Goal: Task Accomplishment & Management: Use online tool/utility

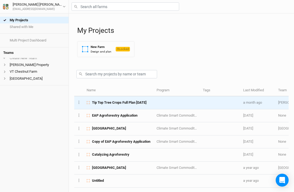
click at [115, 100] on span "Tip Top Tree Crops Full Plan [DATE]" at bounding box center [119, 102] width 55 height 5
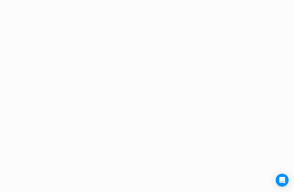
click at [115, 100] on div "Project Design Sections area 0 acres qty 0 sections stems 0 stems density 0 ste…" at bounding box center [147, 96] width 294 height 192
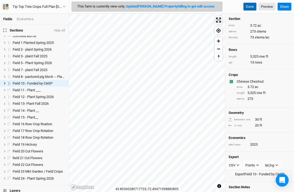
click at [249, 7] on button "Done" at bounding box center [249, 7] width 13 height 8
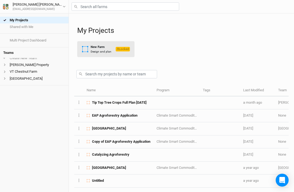
click at [90, 52] on div "New Farm Design and plan" at bounding box center [97, 49] width 30 height 9
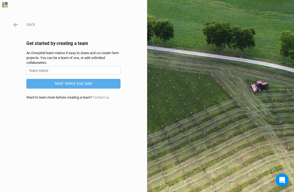
click at [74, 74] on form "Next: Select your plan" at bounding box center [73, 77] width 94 height 22
click at [71, 70] on input "text" at bounding box center [73, 70] width 94 height 8
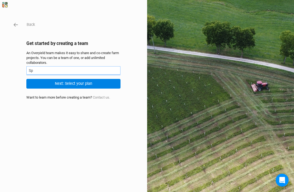
type input "S"
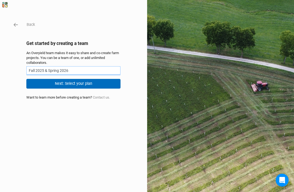
type input "Fall 2025 & Spring 2026"
click at [80, 83] on button "Next: Select your plan" at bounding box center [73, 83] width 94 height 9
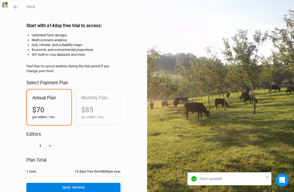
scroll to position [19, 0]
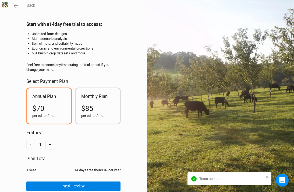
click at [97, 98] on div "Monthly Plan $85 per editor / mo." at bounding box center [98, 105] width 44 height 35
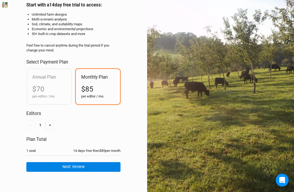
scroll to position [38, 0]
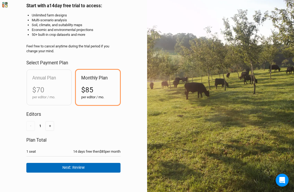
click at [70, 165] on button "Next: Review" at bounding box center [73, 167] width 94 height 9
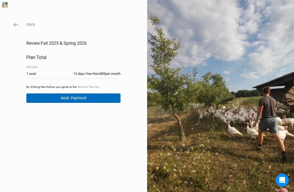
click at [69, 97] on button "Next: Payment" at bounding box center [73, 97] width 94 height 9
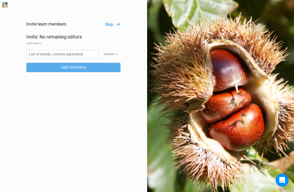
click at [115, 21] on div "Invite team members Skip Invite: No remaining editors Add editors Viewer Viewer…" at bounding box center [147, 96] width 294 height 192
click at [108, 23] on button "Skip" at bounding box center [113, 25] width 16 height 6
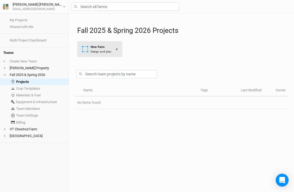
click at [87, 48] on icon "button" at bounding box center [85, 49] width 7 height 7
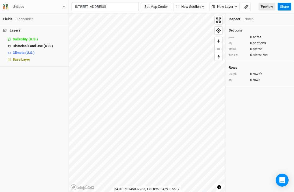
click at [105, 24] on div "South Royalton, Vermont 05068, United States" at bounding box center [115, 24] width 67 height 9
type input "86 Vermont Highway 14, South Royalton, Vermont 05068, United States"
click at [219, 49] on span "Zoom out" at bounding box center [219, 49] width 8 height 8
click at [219, 40] on span "Zoom in" at bounding box center [219, 41] width 8 height 8
click at [151, 9] on button "Set Map Center" at bounding box center [156, 6] width 30 height 9
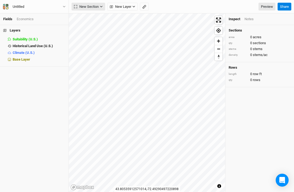
click at [102, 7] on icon "button" at bounding box center [101, 6] width 3 height 3
click at [218, 44] on span "Zoom in" at bounding box center [219, 41] width 8 height 8
click at [80, 7] on span "New Section" at bounding box center [86, 6] width 25 height 5
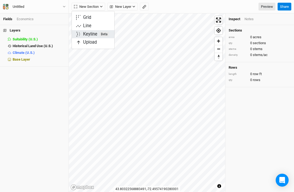
click at [88, 35] on div "Keyline Beta" at bounding box center [96, 34] width 26 height 6
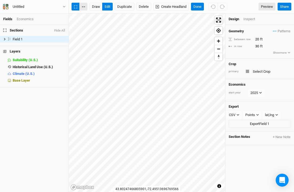
click at [83, 7] on button "button" at bounding box center [83, 7] width 8 height 8
click at [195, 9] on button "Done" at bounding box center [197, 7] width 13 height 8
click at [163, 5] on button "Create Headland" at bounding box center [170, 7] width 35 height 8
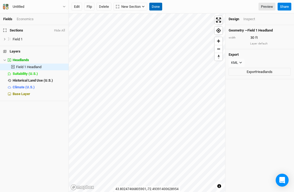
click at [154, 5] on button "Done" at bounding box center [155, 7] width 13 height 8
click at [250, 20] on div "Inspect" at bounding box center [249, 19] width 12 height 5
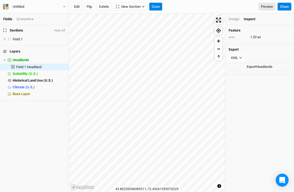
click at [234, 18] on div "Design" at bounding box center [234, 19] width 11 height 5
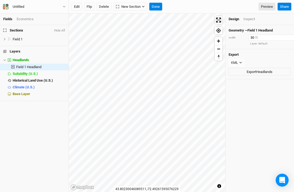
click at [252, 36] on input "30" at bounding box center [272, 38] width 47 height 6
click at [252, 54] on h4 "Export" at bounding box center [260, 54] width 62 height 4
click at [155, 6] on button "Done" at bounding box center [155, 7] width 13 height 8
click at [16, 40] on span "Field 1" at bounding box center [18, 39] width 10 height 4
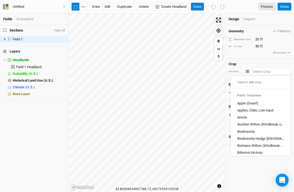
click at [253, 71] on input "text" at bounding box center [271, 71] width 40 height 6
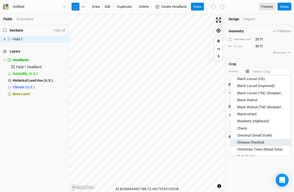
scroll to position [81, 0]
click at [253, 142] on div "Chinese Chestnut" at bounding box center [250, 142] width 27 height 5
type input "Chinese Chestnut"
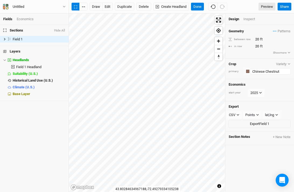
type input "20"
click at [258, 40] on input "20" at bounding box center [277, 39] width 47 height 6
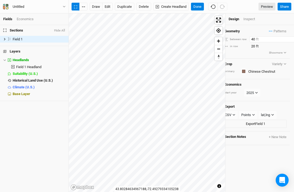
type input "4"
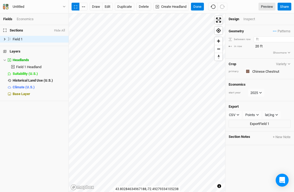
scroll to position [0, 0]
type input "35"
click at [257, 44] on input "20" at bounding box center [277, 46] width 47 height 6
type input "2"
click at [249, 147] on div "Geometry Patterns ＋ New in-row pattern between row 35 ft in row 35 ft Show more…" at bounding box center [259, 108] width 69 height 167
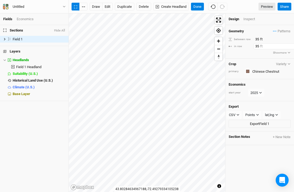
click at [256, 47] on input "35" at bounding box center [277, 46] width 47 height 6
type input "20"
click at [253, 151] on div "Geometry Patterns ＋ New in-row pattern between row 35 ft in row 20 ft Show more…" at bounding box center [259, 108] width 69 height 167
click at [247, 70] on div "button" at bounding box center [247, 71] width 3 height 3
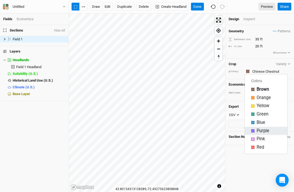
click at [252, 131] on div "button" at bounding box center [252, 130] width 3 height 3
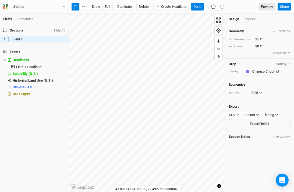
click at [248, 159] on div "Geometry Patterns ＋ New in-row pattern between row 35 ft in row 20 ft Show more…" at bounding box center [259, 108] width 69 height 167
click at [197, 5] on button "Done" at bounding box center [197, 7] width 13 height 8
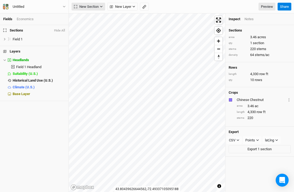
click at [97, 6] on span "New Section" at bounding box center [86, 6] width 25 height 5
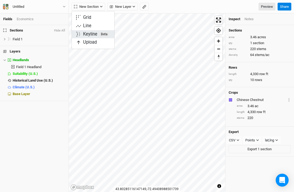
click at [91, 34] on div "Keyline Beta" at bounding box center [96, 34] width 26 height 6
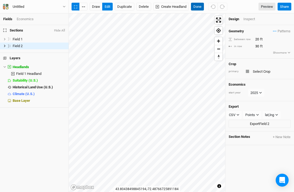
click at [201, 9] on button "Done" at bounding box center [197, 7] width 13 height 8
click at [247, 71] on div at bounding box center [247, 71] width 3 height 3
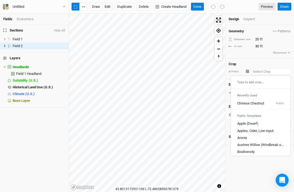
click at [260, 71] on input "text" at bounding box center [271, 71] width 40 height 6
click at [250, 101] on div "Chinese Chestnut" at bounding box center [250, 103] width 27 height 5
type input "20"
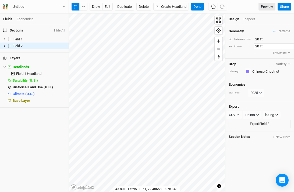
click at [255, 47] on input "20" at bounding box center [277, 46] width 47 height 6
click at [257, 38] on input "20" at bounding box center [277, 39] width 47 height 6
type input "35"
click at [241, 177] on div "Geometry Patterns ＋ New in-row pattern between row 35 ft in row 20 ft Show more…" at bounding box center [259, 108] width 69 height 167
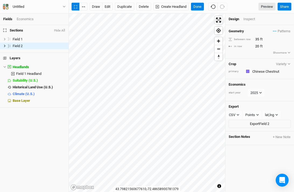
click at [235, 162] on div "Geometry Patterns ＋ New in-row pattern between row 35 ft in row 20 ft Show more…" at bounding box center [259, 108] width 69 height 167
click at [173, 4] on button "Create Headland" at bounding box center [170, 7] width 35 height 8
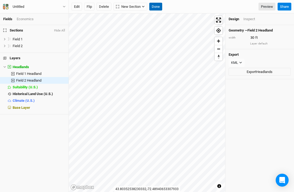
click at [156, 9] on button "Done" at bounding box center [155, 7] width 13 height 8
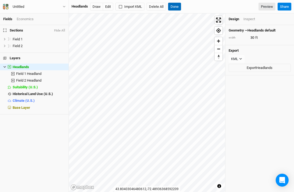
click at [176, 10] on button "Done" at bounding box center [174, 7] width 13 height 8
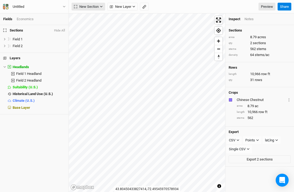
click at [92, 8] on span "New Section" at bounding box center [86, 6] width 25 height 5
click at [88, 37] on div "Keyline Beta" at bounding box center [96, 34] width 26 height 6
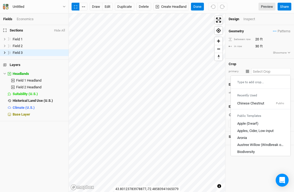
click at [255, 72] on input "text" at bounding box center [271, 71] width 40 height 6
click at [243, 102] on div "Chinese Chestnut" at bounding box center [250, 103] width 27 height 5
type input "20"
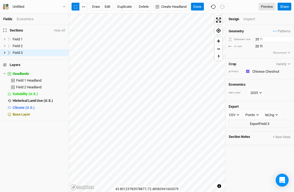
click at [257, 40] on input "20" at bounding box center [277, 39] width 47 height 6
click at [256, 40] on input "20" at bounding box center [277, 39] width 47 height 6
type input "35"
click at [177, 7] on button "Create Headland" at bounding box center [170, 7] width 35 height 8
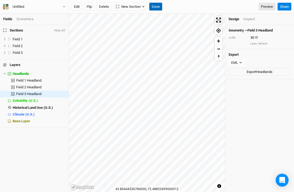
click at [157, 6] on button "Done" at bounding box center [155, 7] width 13 height 8
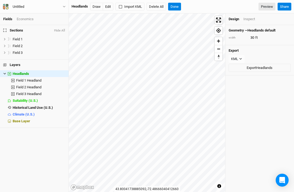
click at [242, 109] on div "Geometry — Headlands default width 30 ft Export KML JSON KML Export Headlands" at bounding box center [259, 108] width 69 height 167
click at [248, 20] on div "Inspect" at bounding box center [249, 19] width 12 height 5
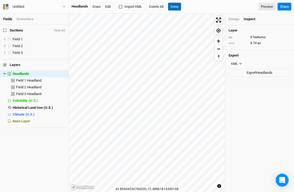
click at [179, 6] on button "Done" at bounding box center [174, 7] width 13 height 8
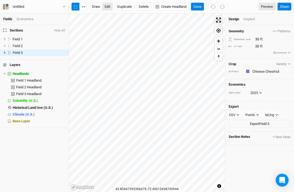
click at [105, 8] on button "edit" at bounding box center [107, 7] width 10 height 8
click at [199, 10] on button "Done" at bounding box center [197, 7] width 13 height 8
click at [199, 8] on button "Done" at bounding box center [197, 7] width 13 height 8
click at [218, 41] on span "Zoom in" at bounding box center [219, 41] width 8 height 8
click at [84, 6] on button "button" at bounding box center [83, 7] width 8 height 8
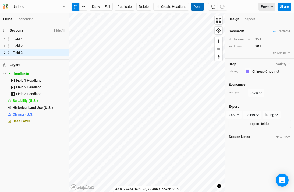
click at [199, 5] on button "Done" at bounding box center [197, 7] width 13 height 8
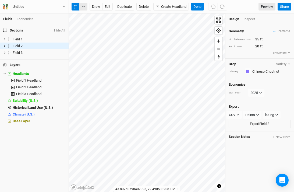
click at [84, 4] on button "button" at bounding box center [83, 7] width 8 height 8
click at [197, 9] on button "Done" at bounding box center [197, 7] width 13 height 8
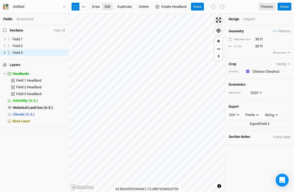
click at [106, 4] on button "edit" at bounding box center [107, 7] width 10 height 8
click at [197, 9] on button "Done" at bounding box center [197, 7] width 13 height 8
click at [105, 7] on button "edit" at bounding box center [107, 7] width 10 height 8
click at [197, 10] on button "Done" at bounding box center [197, 7] width 13 height 8
click at [200, 4] on button "Done" at bounding box center [197, 7] width 13 height 8
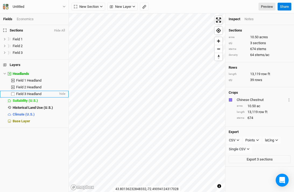
click at [36, 92] on span "Field 3 Headland" at bounding box center [28, 94] width 25 height 4
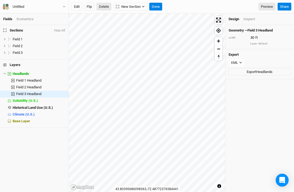
drag, startPoint x: 112, startPoint y: 10, endPoint x: 107, endPoint y: 8, distance: 4.8
click at [107, 8] on div "Edit Flip Delete New Section Grid Keyline Beta Done" at bounding box center [117, 7] width 91 height 8
click at [106, 9] on button "Delete" at bounding box center [104, 7] width 15 height 8
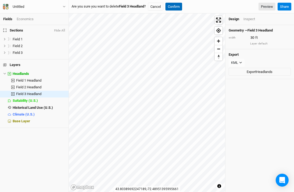
click at [182, 4] on button "Confirm" at bounding box center [173, 7] width 17 height 8
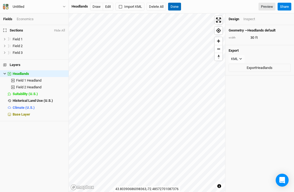
click at [176, 10] on button "Done" at bounding box center [174, 7] width 13 height 8
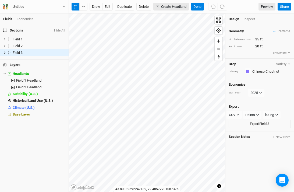
click at [177, 4] on button "Create Headland" at bounding box center [170, 7] width 35 height 8
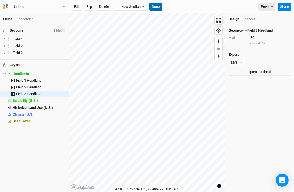
click at [157, 8] on button "Done" at bounding box center [155, 7] width 13 height 8
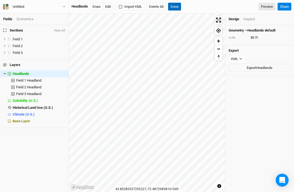
click at [174, 8] on button "Done" at bounding box center [174, 7] width 13 height 8
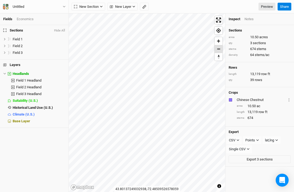
click at [217, 51] on span "Zoom out" at bounding box center [219, 49] width 8 height 8
click at [217, 41] on span "Zoom in" at bounding box center [219, 41] width 8 height 8
click at [218, 43] on span "Zoom in" at bounding box center [219, 41] width 8 height 8
click at [215, 54] on div "© Mapbox © OpenStreetMap Improve this map © Maxar" at bounding box center [147, 102] width 156 height 178
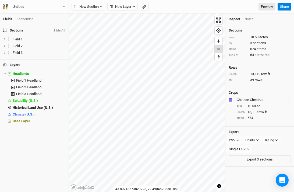
click at [220, 49] on span "Zoom out" at bounding box center [219, 49] width 8 height 8
click at [220, 42] on span "Zoom in" at bounding box center [219, 41] width 8 height 8
click at [99, 8] on button "New Section" at bounding box center [89, 7] width 34 height 8
click at [92, 32] on div "Keyline Beta" at bounding box center [96, 34] width 26 height 6
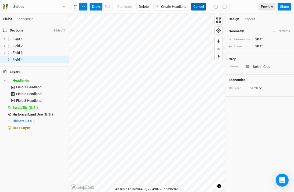
click at [196, 7] on button "Cancel" at bounding box center [198, 7] width 15 height 8
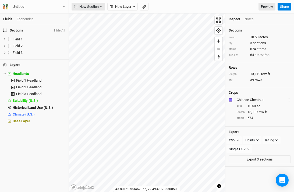
drag, startPoint x: 108, startPoint y: 8, endPoint x: 97, endPoint y: 7, distance: 11.1
click at [97, 7] on div "New Section Grid Line Keyline Beta Upload New Layer Custom Contours Roads Utili…" at bounding box center [110, 7] width 77 height 8
click at [97, 7] on span "New Section" at bounding box center [86, 6] width 25 height 5
click at [91, 34] on div "Keyline Beta" at bounding box center [96, 34] width 26 height 6
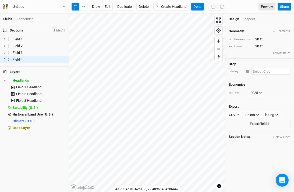
click at [254, 69] on input "text" at bounding box center [271, 71] width 40 height 6
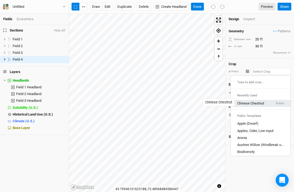
click at [244, 104] on div "Chinese Chestnut" at bounding box center [250, 103] width 27 height 5
type input "20"
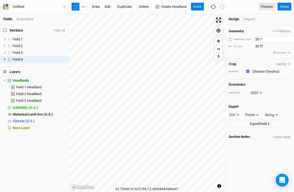
click at [257, 38] on input "20" at bounding box center [277, 39] width 47 height 6
type input "3"
click at [257, 38] on input "40" at bounding box center [277, 39] width 47 height 6
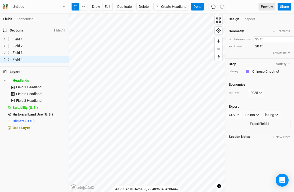
type input "35"
click at [251, 170] on div "Geometry Patterns ＋ New in-row pattern between row 35 ft in row 20 ft Show more…" at bounding box center [259, 108] width 69 height 167
click at [237, 154] on div "Geometry Patterns ＋ New in-row pattern between row 35 ft in row 20 ft Show more…" at bounding box center [259, 108] width 69 height 167
click at [198, 9] on button "Done" at bounding box center [197, 7] width 13 height 8
click at [249, 17] on div "Inspect" at bounding box center [252, 19] width 19 height 5
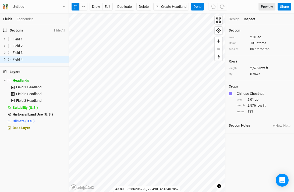
click at [234, 22] on div "Design Inspect" at bounding box center [259, 19] width 69 height 12
click at [233, 20] on div "Design" at bounding box center [234, 19] width 11 height 5
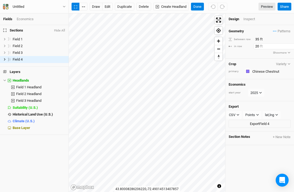
click at [256, 46] on input "20" at bounding box center [277, 46] width 47 height 6
click at [257, 39] on input "35" at bounding box center [277, 39] width 47 height 6
type input "5"
type input "40"
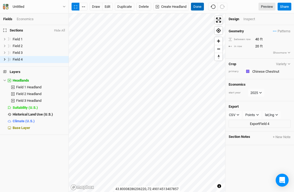
click at [200, 8] on button "Done" at bounding box center [197, 7] width 13 height 8
click at [249, 18] on div "Inspect" at bounding box center [252, 19] width 19 height 5
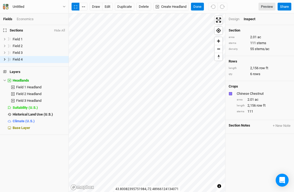
click at [234, 21] on div "Design" at bounding box center [234, 19] width 11 height 5
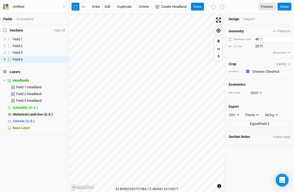
click at [258, 39] on input "40" at bounding box center [277, 39] width 47 height 6
type input "35"
click at [197, 8] on button "Done" at bounding box center [197, 7] width 13 height 8
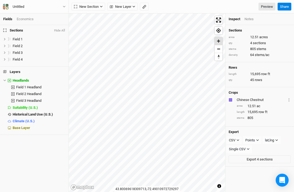
click at [219, 41] on span "Zoom in" at bounding box center [219, 41] width 8 height 8
click at [218, 48] on span "Zoom out" at bounding box center [219, 49] width 8 height 8
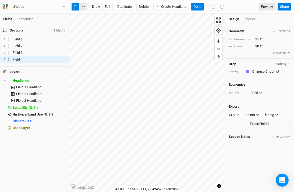
click at [83, 6] on button "button" at bounding box center [83, 7] width 8 height 8
click at [84, 9] on button "button" at bounding box center [83, 7] width 8 height 8
click at [77, 6] on icon "button" at bounding box center [75, 6] width 3 height 3
click at [199, 5] on button "Done" at bounding box center [197, 7] width 13 height 8
click at [173, 10] on button "Create Headland" at bounding box center [170, 7] width 35 height 8
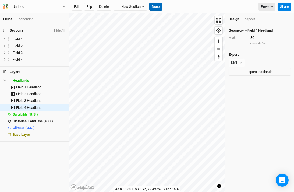
click at [160, 7] on button "Done" at bounding box center [155, 7] width 13 height 8
click at [154, 5] on button "Done" at bounding box center [155, 7] width 13 height 8
click at [159, 4] on button "Done" at bounding box center [155, 7] width 13 height 8
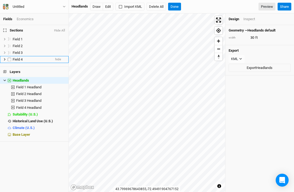
click at [17, 59] on span "Field 4" at bounding box center [18, 59] width 10 height 4
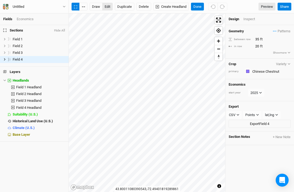
click at [112, 6] on button "edit" at bounding box center [107, 7] width 10 height 8
click at [83, 5] on button "button" at bounding box center [83, 7] width 8 height 8
click at [74, 24] on div "Fields Economics Sections Hide All Field 1 hide Field 2 hide Field 3 hide Field…" at bounding box center [147, 96] width 294 height 192
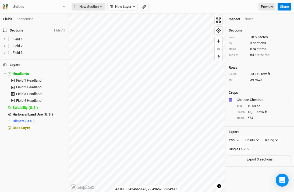
click at [83, 7] on span "New Section" at bounding box center [86, 6] width 25 height 5
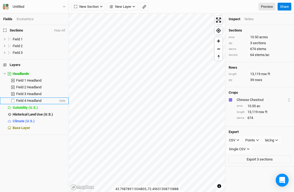
click at [31, 100] on span "Field 4 Headland" at bounding box center [28, 100] width 25 height 4
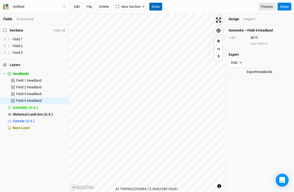
click at [151, 6] on button "Done" at bounding box center [155, 7] width 13 height 8
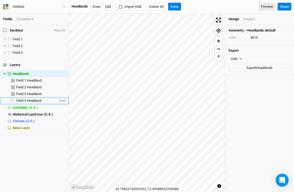
click at [39, 103] on li "Field 4 Headland hide" at bounding box center [34, 100] width 69 height 7
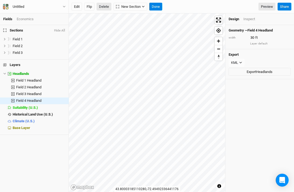
click at [105, 4] on button "Delete" at bounding box center [104, 7] width 15 height 8
click at [179, 8] on button "Confirm" at bounding box center [173, 7] width 17 height 8
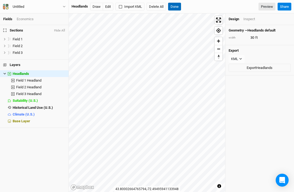
click at [172, 5] on button "Done" at bounding box center [174, 7] width 13 height 8
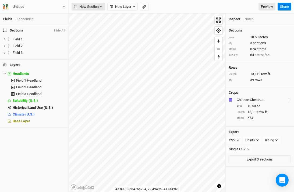
click at [104, 6] on button "New Section" at bounding box center [89, 7] width 34 height 8
click at [91, 32] on div "Keyline Beta" at bounding box center [96, 34] width 26 height 6
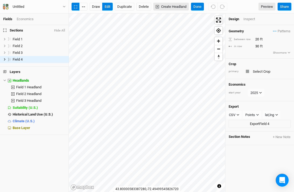
click at [168, 4] on button "Create Headland" at bounding box center [170, 7] width 35 height 8
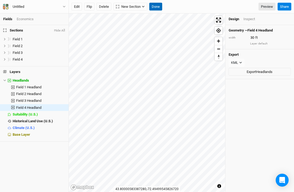
click at [159, 5] on button "Done" at bounding box center [155, 7] width 13 height 8
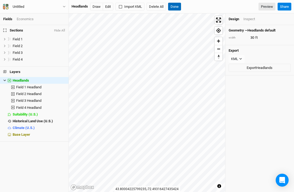
click at [174, 7] on button "Done" at bounding box center [174, 7] width 13 height 8
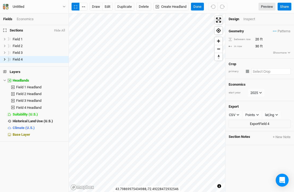
click at [259, 68] on input "text" at bounding box center [271, 71] width 40 height 6
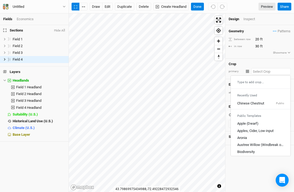
click at [249, 107] on div "Type to add crop... Recently Used Chinese Chestnut Public Public Templates Appl…" at bounding box center [260, 115] width 60 height 81
click at [248, 101] on div "Chinese Chestnut" at bounding box center [250, 103] width 27 height 5
type input "20"
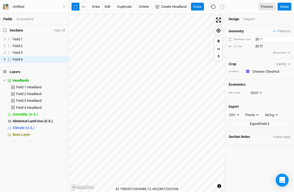
click at [257, 40] on input "20" at bounding box center [277, 39] width 47 height 6
type input "35"
click at [197, 9] on button "Done" at bounding box center [197, 7] width 13 height 8
click at [256, 46] on input "20" at bounding box center [277, 46] width 47 height 6
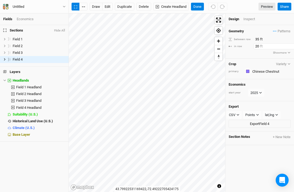
click at [257, 46] on input "20" at bounding box center [277, 46] width 47 height 6
type input "10"
click at [199, 8] on button "Done" at bounding box center [197, 7] width 13 height 8
click at [217, 40] on span "Zoom in" at bounding box center [219, 41] width 8 height 8
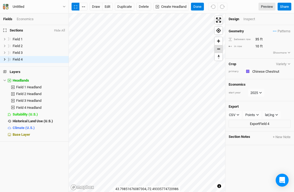
click at [219, 49] on span "Zoom out" at bounding box center [219, 49] width 8 height 8
click at [257, 46] on input "10" at bounding box center [277, 46] width 47 height 6
type input "20"
click at [195, 6] on button "Done" at bounding box center [197, 7] width 13 height 8
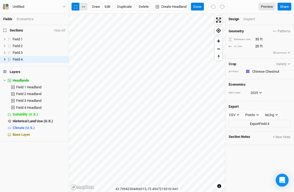
click at [84, 8] on button "button" at bounding box center [83, 7] width 8 height 8
click at [77, 6] on button "button" at bounding box center [76, 7] width 8 height 8
click at [194, 11] on div "draw edit Duplicate Delete Create Headland Done Preview Share" at bounding box center [181, 6] width 225 height 13
click at [196, 9] on button "Done" at bounding box center [197, 7] width 13 height 8
click at [177, 5] on button "Create Headland" at bounding box center [170, 7] width 35 height 8
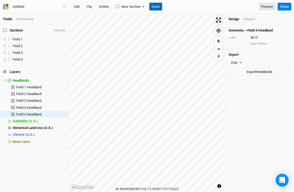
click at [158, 5] on button "Done" at bounding box center [155, 7] width 13 height 8
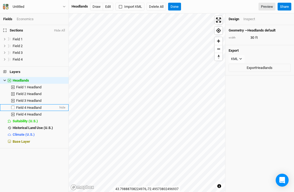
click at [23, 109] on li "Field 4 Headland hide" at bounding box center [34, 107] width 69 height 7
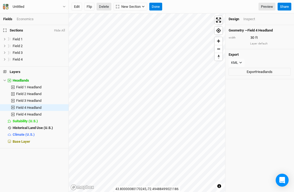
click at [103, 6] on button "Delete" at bounding box center [104, 7] width 15 height 8
click at [175, 9] on button "Confirm" at bounding box center [173, 7] width 17 height 8
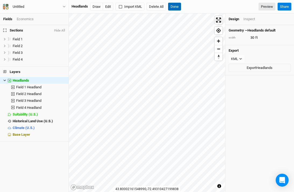
click at [175, 5] on button "Done" at bounding box center [174, 7] width 13 height 8
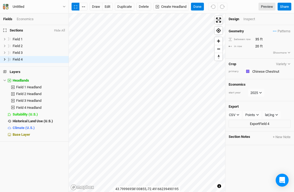
click at [245, 20] on div "Inspect" at bounding box center [252, 19] width 19 height 5
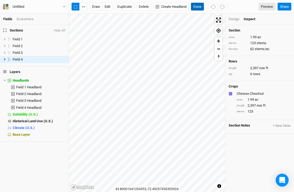
click at [196, 6] on button "Done" at bounding box center [197, 7] width 13 height 8
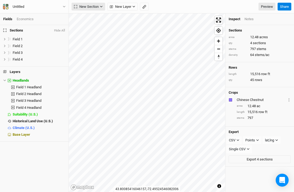
click at [97, 10] on button "New Section" at bounding box center [89, 7] width 34 height 8
click at [90, 34] on div "Keyline Beta" at bounding box center [96, 34] width 26 height 6
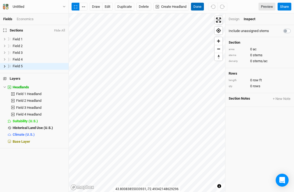
click at [197, 5] on button "Done" at bounding box center [197, 7] width 13 height 8
click at [166, 5] on button "Create Headland" at bounding box center [170, 7] width 35 height 8
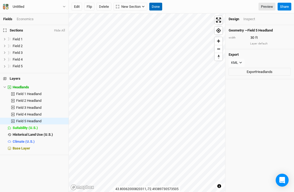
click at [157, 6] on button "Done" at bounding box center [155, 7] width 13 height 8
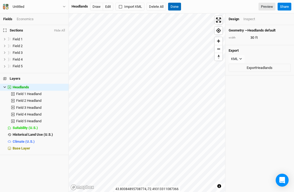
click at [177, 8] on button "Done" at bounding box center [174, 7] width 13 height 8
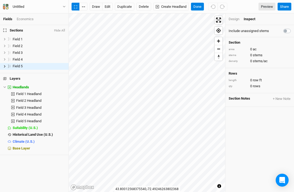
click at [234, 20] on div "Design" at bounding box center [234, 19] width 11 height 5
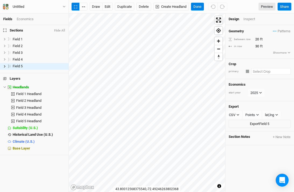
click at [265, 73] on input "text" at bounding box center [271, 71] width 40 height 6
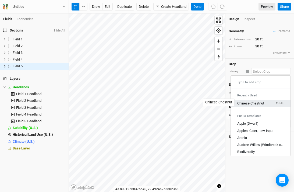
click at [254, 104] on div "Chinese Chestnut" at bounding box center [250, 103] width 27 height 5
type input "20"
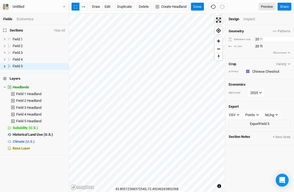
click at [257, 40] on input "20" at bounding box center [277, 39] width 47 height 6
type input "35"
click at [200, 5] on button "Done" at bounding box center [197, 7] width 13 height 8
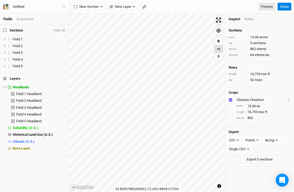
click at [218, 52] on span "Zoom out" at bounding box center [219, 49] width 8 height 8
click at [218, 43] on span "Zoom in" at bounding box center [219, 41] width 8 height 8
click at [221, 42] on span "Zoom in" at bounding box center [219, 41] width 8 height 8
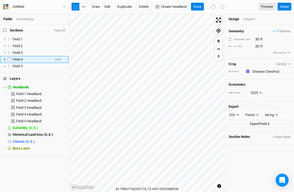
click at [4, 60] on icon at bounding box center [4, 59] width 3 height 3
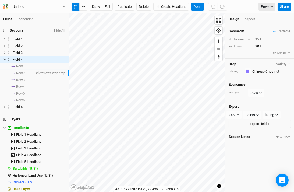
click at [23, 72] on span "Row 2" at bounding box center [20, 73] width 9 height 4
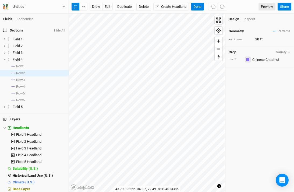
click at [248, 61] on button "button" at bounding box center [248, 59] width 6 height 6
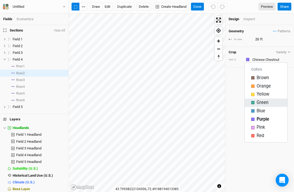
click at [253, 102] on div "button" at bounding box center [252, 102] width 3 height 3
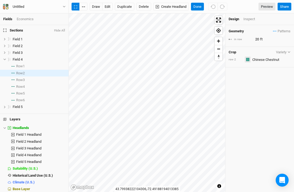
click at [246, 59] on div "button" at bounding box center [247, 59] width 3 height 3
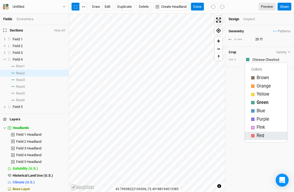
click at [254, 134] on div "button" at bounding box center [252, 135] width 3 height 3
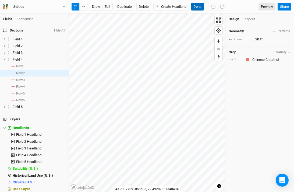
click at [195, 10] on button "Done" at bounding box center [197, 7] width 13 height 8
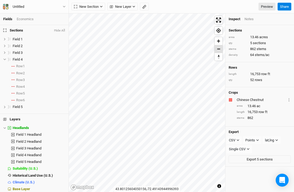
click at [218, 50] on span "Zoom out" at bounding box center [219, 49] width 8 height 8
click at [216, 41] on span "Zoom in" at bounding box center [219, 41] width 8 height 8
click at [43, 92] on span "select rows with crop" at bounding box center [49, 93] width 31 height 7
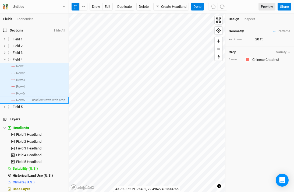
click at [16, 100] on span "Row 6" at bounding box center [20, 100] width 9 height 4
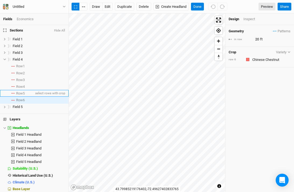
click at [20, 93] on span "Row 5" at bounding box center [20, 93] width 9 height 4
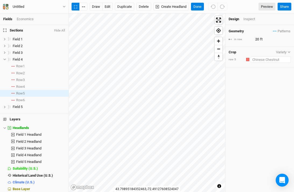
click at [260, 58] on input "text" at bounding box center [271, 59] width 40 height 6
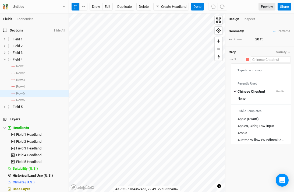
click at [249, 69] on div "Type to add crop..." at bounding box center [261, 70] width 60 height 9
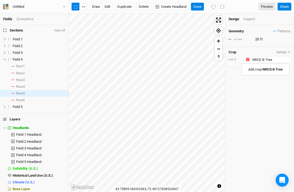
type input "NRCD B Tree"
click at [274, 91] on div "Geometry Patterns ＋ New in-row pattern in row 20 ft Crop Variety row 5 Colors B…" at bounding box center [259, 108] width 69 height 167
click at [247, 59] on div "button" at bounding box center [247, 59] width 3 height 3
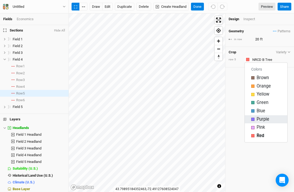
click at [253, 119] on div "button" at bounding box center [252, 119] width 3 height 3
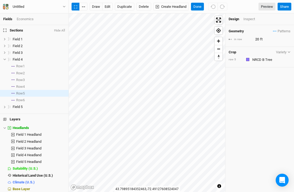
click at [247, 81] on div "Geometry Patterns ＋ New in-row pattern in row 20 ft Crop Variety row 5 Colors B…" at bounding box center [259, 108] width 69 height 167
click at [198, 7] on button "Done" at bounding box center [197, 7] width 13 height 8
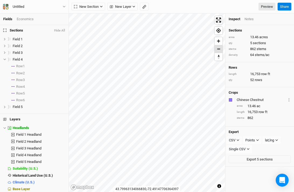
click at [218, 49] on span "Zoom out" at bounding box center [219, 49] width 8 height 8
click at [218, 41] on span "Zoom in" at bounding box center [219, 41] width 8 height 8
click at [220, 47] on span "Zoom out" at bounding box center [219, 49] width 8 height 8
click at [218, 41] on span "Zoom in" at bounding box center [219, 41] width 8 height 8
click at [217, 47] on span "Zoom out" at bounding box center [219, 49] width 8 height 8
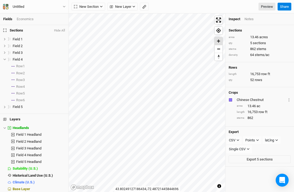
click at [215, 41] on span "Zoom in" at bounding box center [219, 41] width 8 height 8
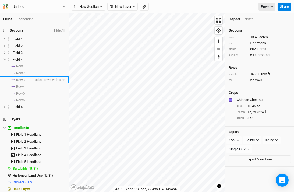
click at [19, 80] on span "Row 3" at bounding box center [20, 80] width 9 height 4
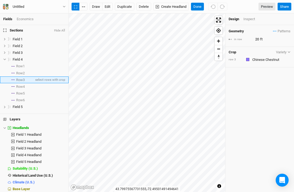
click at [20, 78] on span "Row 3" at bounding box center [20, 80] width 9 height 4
click at [11, 78] on li "Row 3 select rows with crop" at bounding box center [34, 79] width 69 height 7
click at [50, 79] on span "select rows with crop" at bounding box center [49, 79] width 31 height 7
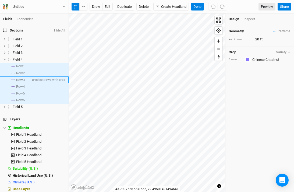
click at [47, 80] on span "unselect rows with crop" at bounding box center [48, 79] width 34 height 7
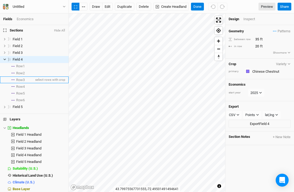
click at [18, 79] on span "Row 3" at bounding box center [20, 80] width 9 height 4
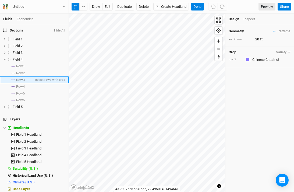
click at [22, 79] on span "Row 3" at bounding box center [20, 80] width 9 height 4
click at [247, 58] on div "button" at bounding box center [247, 59] width 3 height 3
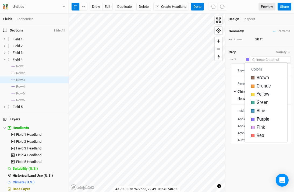
click at [268, 59] on input "text" at bounding box center [271, 59] width 40 height 6
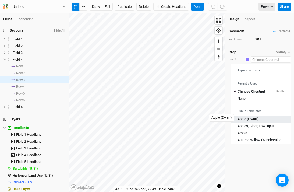
click at [249, 118] on div "Apple (Dwarf)" at bounding box center [247, 118] width 21 height 5
type input "Apple (Dwarf)"
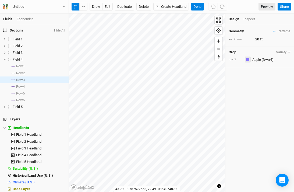
click at [247, 59] on div "button" at bounding box center [247, 59] width 3 height 3
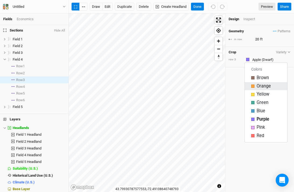
click at [252, 88] on div "Orange" at bounding box center [266, 86] width 30 height 6
type input "4"
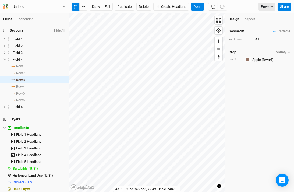
click at [255, 126] on div "Geometry Patterns ＋ New in-row pattern in row 4 ft Crop Variety row 3 Colors Br…" at bounding box center [259, 108] width 69 height 167
click at [198, 6] on button "Done" at bounding box center [197, 7] width 13 height 8
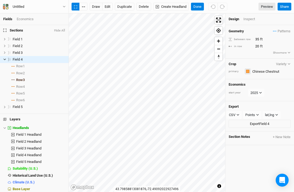
click at [248, 70] on div "button" at bounding box center [247, 71] width 3 height 3
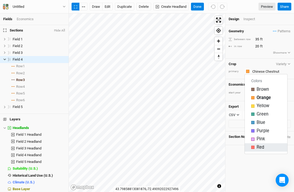
click at [257, 146] on span "Red" at bounding box center [261, 147] width 8 height 6
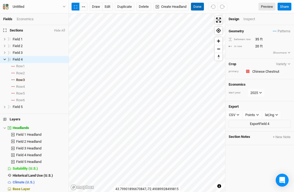
click at [199, 7] on button "Done" at bounding box center [197, 7] width 13 height 8
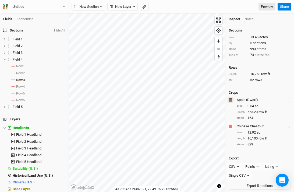
click at [231, 99] on div "button" at bounding box center [230, 99] width 3 height 3
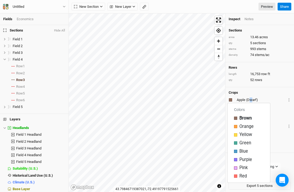
click at [251, 100] on div "Apple (Dwarf)" at bounding box center [261, 99] width 49 height 5
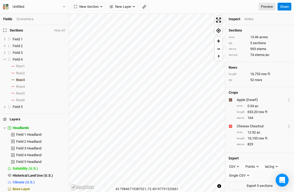
click at [261, 97] on div "Apple (Dwarf)" at bounding box center [261, 99] width 49 height 5
click at [253, 98] on div "Apple (Dwarf)" at bounding box center [261, 99] width 49 height 5
click at [21, 81] on span "Row 3" at bounding box center [20, 80] width 9 height 4
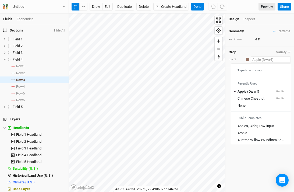
click at [255, 59] on input "text" at bounding box center [271, 59] width 40 height 6
click at [252, 69] on div "Type to add crop..." at bounding box center [261, 70] width 60 height 9
click at [250, 72] on div "Type to add crop..." at bounding box center [261, 70] width 60 height 9
click at [248, 70] on div "Type to add crop..." at bounding box center [261, 70] width 60 height 9
click at [244, 70] on div "Type to add crop..." at bounding box center [261, 70] width 60 height 9
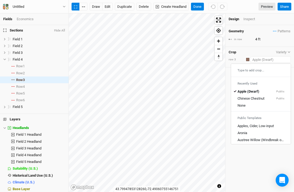
click at [244, 70] on div "Type to add crop..." at bounding box center [261, 70] width 60 height 9
click at [243, 68] on div "Type to add crop..." at bounding box center [261, 70] width 60 height 9
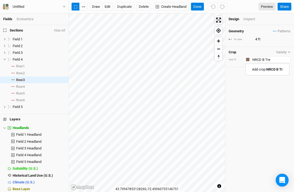
type input "NRCD B Tree"
click at [274, 69] on mark "NRCD B Tree" at bounding box center [272, 69] width 20 height 4
type input "30"
click at [247, 58] on div "button" at bounding box center [247, 59] width 3 height 3
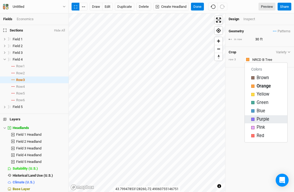
click at [254, 120] on div "Purple" at bounding box center [266, 119] width 30 height 6
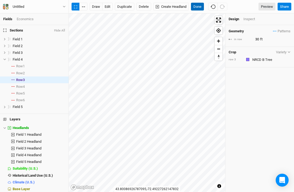
click at [194, 7] on button "Done" at bounding box center [197, 7] width 13 height 8
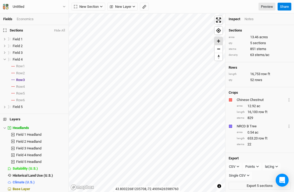
click at [217, 41] on span "Zoom in" at bounding box center [219, 41] width 8 height 8
click at [19, 93] on span "Row 5" at bounding box center [20, 93] width 9 height 4
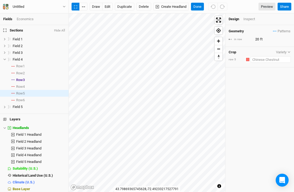
click at [256, 60] on input "text" at bounding box center [271, 59] width 40 height 6
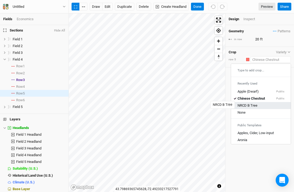
click at [246, 105] on div "NRCD B Tree" at bounding box center [247, 105] width 20 height 5
type input "30"
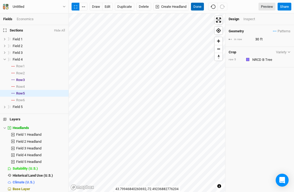
click at [199, 8] on button "Done" at bounding box center [197, 7] width 13 height 8
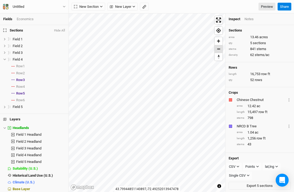
click at [218, 50] on span "Zoom out" at bounding box center [219, 49] width 8 height 8
click at [218, 40] on span "Zoom in" at bounding box center [219, 41] width 8 height 8
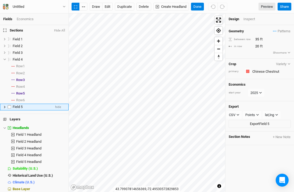
click at [3, 106] on icon at bounding box center [4, 106] width 3 height 3
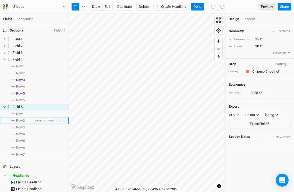
click at [22, 118] on span "Row 2" at bounding box center [20, 120] width 9 height 4
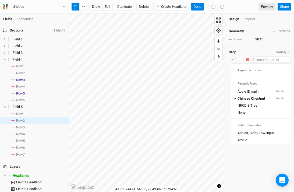
click at [254, 59] on input "text" at bounding box center [271, 59] width 40 height 6
click at [247, 104] on div "NRCD B Tree" at bounding box center [247, 105] width 20 height 5
type input "30"
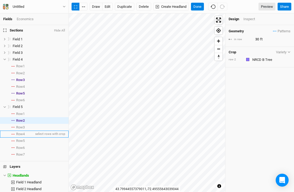
click at [25, 136] on span "Row 4" at bounding box center [20, 134] width 9 height 4
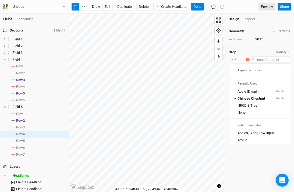
click at [262, 58] on input "text" at bounding box center [271, 59] width 40 height 6
click at [246, 106] on div "NRCD B Tree" at bounding box center [247, 105] width 20 height 5
type input "30"
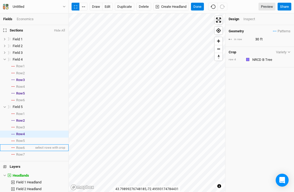
click at [24, 147] on span "Row 6" at bounding box center [20, 147] width 9 height 4
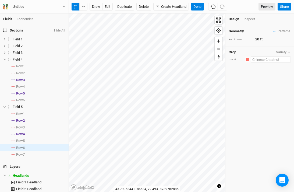
click at [263, 61] on input "text" at bounding box center [271, 59] width 40 height 6
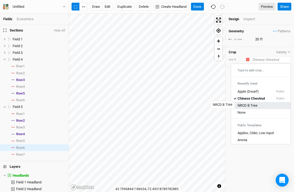
click at [250, 104] on div "NRCD B Tree" at bounding box center [247, 105] width 20 height 5
type input "30"
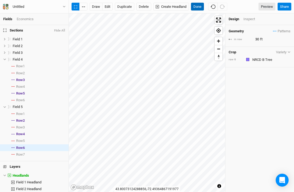
click at [200, 9] on button "Done" at bounding box center [197, 7] width 13 height 8
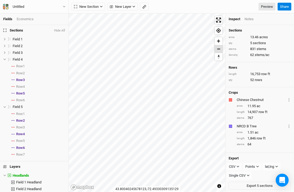
click at [218, 47] on span "Zoom out" at bounding box center [219, 49] width 8 height 8
click at [219, 40] on span "Zoom in" at bounding box center [219, 41] width 8 height 8
click at [220, 41] on span "Zoom in" at bounding box center [219, 41] width 8 height 8
click at [217, 49] on span "Zoom out" at bounding box center [219, 49] width 8 height 8
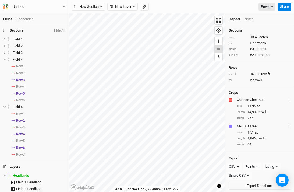
click at [217, 49] on span "Zoom out" at bounding box center [219, 49] width 8 height 8
click at [219, 41] on span "Zoom in" at bounding box center [219, 41] width 8 height 8
click at [221, 43] on span "Zoom in" at bounding box center [219, 41] width 8 height 8
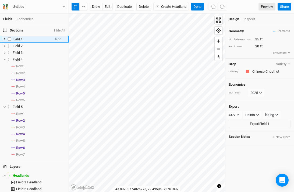
click at [4, 39] on icon at bounding box center [4, 39] width 3 height 3
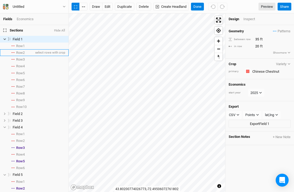
click at [17, 53] on span "Row 2" at bounding box center [20, 53] width 9 height 4
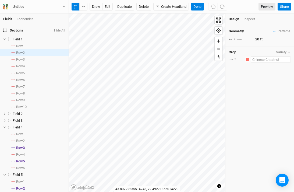
click at [255, 59] on input "text" at bounding box center [271, 59] width 40 height 6
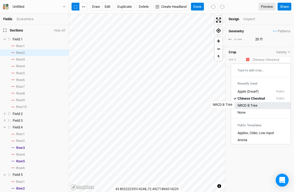
click at [247, 104] on div "NRCD B Tree" at bounding box center [247, 105] width 20 height 5
type input "30"
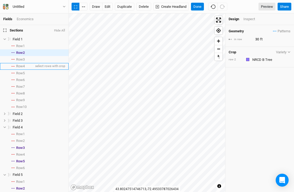
click at [23, 66] on span "Row 4" at bounding box center [20, 66] width 9 height 4
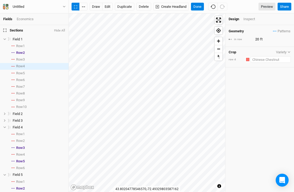
click at [253, 59] on input "text" at bounding box center [271, 59] width 40 height 6
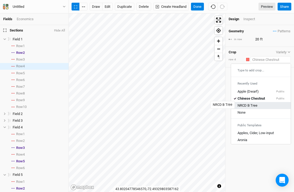
click at [246, 106] on div "NRCD B Tree" at bounding box center [247, 105] width 20 height 5
type input "30"
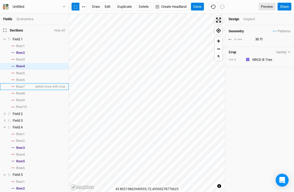
click at [19, 86] on span "Row 7" at bounding box center [20, 86] width 9 height 4
click at [251, 60] on input "text" at bounding box center [271, 59] width 40 height 6
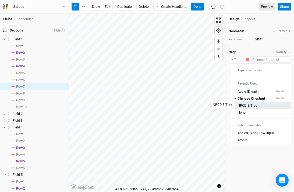
click at [244, 103] on div "NRCD B Tree" at bounding box center [247, 105] width 20 height 5
type input "30"
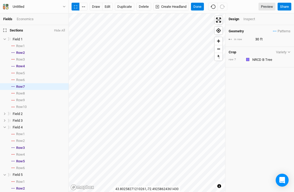
click at [197, 11] on div "draw edit Duplicate Delete Create Headland Done Preview Share" at bounding box center [181, 6] width 225 height 13
click at [197, 9] on button "Done" at bounding box center [197, 7] width 13 height 8
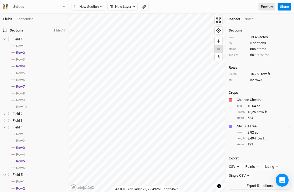
click at [219, 50] on span "Zoom out" at bounding box center [219, 49] width 8 height 8
click at [219, 43] on span "Zoom in" at bounding box center [219, 41] width 8 height 8
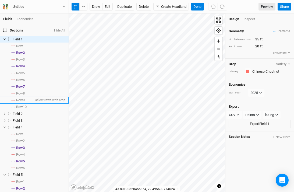
click at [23, 101] on span "Row 9" at bounding box center [20, 100] width 9 height 4
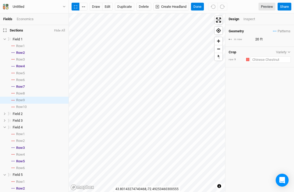
click at [267, 59] on input "text" at bounding box center [271, 59] width 40 height 6
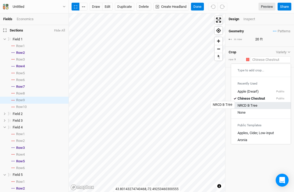
click at [245, 104] on div "NRCD B Tree" at bounding box center [247, 105] width 20 height 5
type input "30"
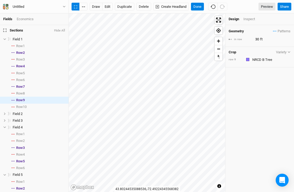
click at [199, 11] on div "draw edit Duplicate Delete Create Headland Done Preview Share" at bounding box center [181, 6] width 225 height 13
click at [197, 7] on button "Done" at bounding box center [197, 7] width 13 height 8
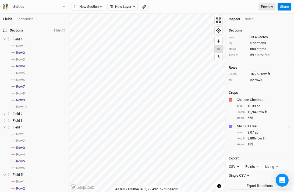
click at [219, 48] on span "Zoom out" at bounding box center [219, 49] width 8 height 8
click at [219, 49] on span "Zoom out" at bounding box center [219, 49] width 8 height 8
click at [218, 50] on span "Zoom out" at bounding box center [219, 49] width 8 height 8
click at [219, 55] on span "Reset bearing to north" at bounding box center [219, 57] width 10 height 10
click at [220, 41] on span "Zoom in" at bounding box center [219, 41] width 8 height 8
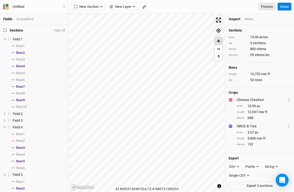
click at [221, 41] on span "Zoom in" at bounding box center [219, 41] width 8 height 8
click at [217, 47] on span "Zoom out" at bounding box center [219, 49] width 8 height 8
click at [218, 40] on span "Zoom in" at bounding box center [219, 41] width 8 height 8
click at [218, 41] on span "Zoom in" at bounding box center [219, 41] width 8 height 8
click at [83, 8] on span "New Section" at bounding box center [86, 6] width 25 height 5
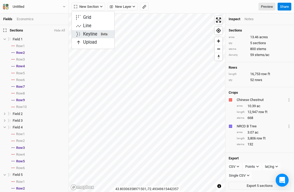
click at [93, 34] on div "Keyline Beta" at bounding box center [96, 34] width 26 height 6
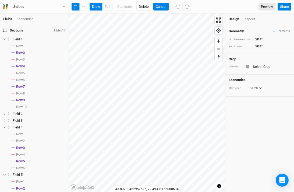
scroll to position [121, 0]
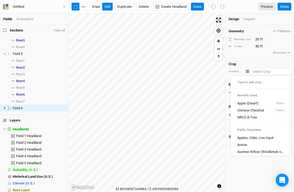
click at [260, 69] on input "text" at bounding box center [271, 71] width 40 height 6
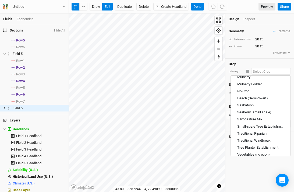
scroll to position [276, 0]
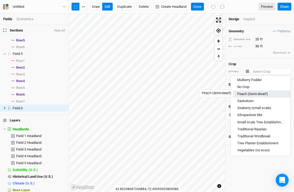
click at [248, 92] on div "Peach (Semi-dwarf)" at bounding box center [252, 93] width 31 height 5
type input "Peach (Semi-dwarf)"
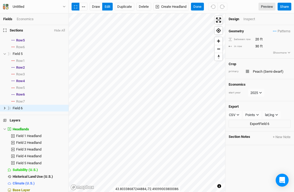
type input "12"
click at [197, 5] on button "Done" at bounding box center [197, 7] width 13 height 8
click at [258, 46] on input "12" at bounding box center [277, 46] width 47 height 6
click at [259, 46] on input "12" at bounding box center [277, 46] width 47 height 6
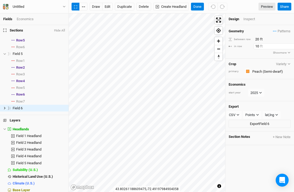
type input "10"
click at [200, 8] on button "Done" at bounding box center [197, 7] width 13 height 8
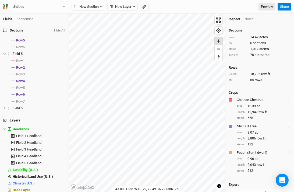
click at [220, 42] on span "Zoom in" at bounding box center [219, 41] width 8 height 8
click at [218, 50] on span "Zoom out" at bounding box center [219, 49] width 8 height 8
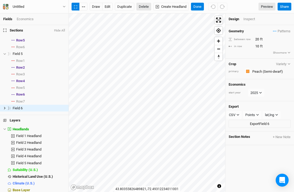
click at [144, 3] on button "Delete" at bounding box center [143, 7] width 15 height 8
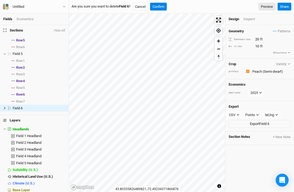
click at [165, 11] on div "Are you sure you want to delete Field 6 ? Cancel Confirm Preview Share" at bounding box center [181, 6] width 225 height 13
click at [165, 6] on button "Confirm" at bounding box center [158, 7] width 17 height 8
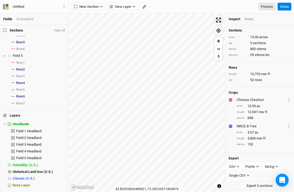
scroll to position [119, 0]
click at [93, 6] on span "New Section" at bounding box center [86, 6] width 25 height 5
click at [87, 30] on button "Line" at bounding box center [93, 26] width 42 height 8
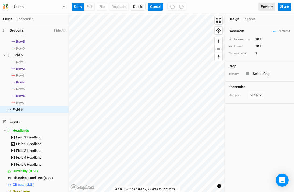
scroll to position [121, 0]
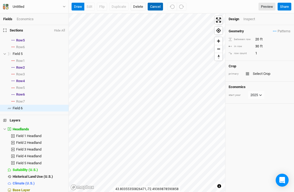
click at [157, 7] on button "Cancel" at bounding box center [155, 7] width 15 height 8
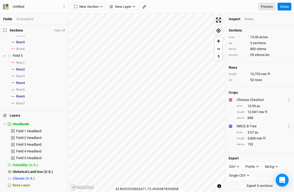
scroll to position [119, 0]
click at [97, 11] on div "New Section Grid Line Keyline Beta Upload New Layer Custom Contours Roads Utili…" at bounding box center [181, 6] width 225 height 13
click at [97, 9] on span "New Section" at bounding box center [86, 6] width 25 height 5
click at [89, 32] on div "Keyline Beta" at bounding box center [96, 34] width 26 height 6
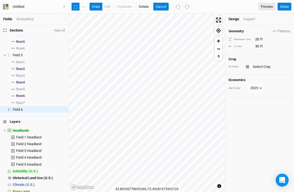
scroll to position [121, 0]
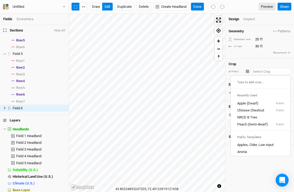
click at [261, 71] on input "text" at bounding box center [271, 71] width 40 height 6
click at [250, 122] on div "Peach (Semi-dwarf)" at bounding box center [252, 124] width 31 height 5
type input "12"
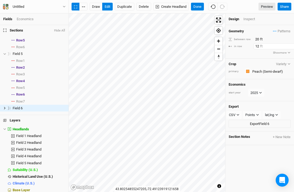
click at [257, 46] on input "12" at bounding box center [277, 46] width 47 height 6
type input "10"
click at [83, 7] on icon "button" at bounding box center [83, 6] width 3 height 1
click at [78, 6] on button "button" at bounding box center [76, 7] width 8 height 8
click at [201, 9] on button "Done" at bounding box center [197, 7] width 13 height 8
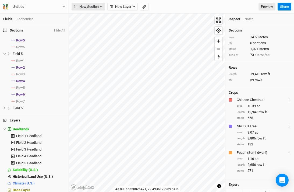
click at [79, 6] on span "New Section" at bounding box center [86, 6] width 25 height 5
click at [88, 34] on div "Keyline Beta" at bounding box center [96, 34] width 26 height 6
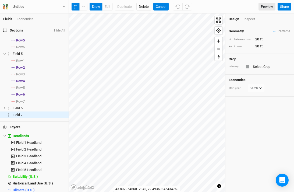
scroll to position [127, 0]
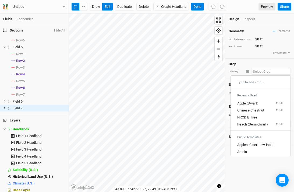
click at [254, 70] on input "text" at bounding box center [271, 71] width 40 height 6
type input "c"
type input "chinese Chestnut"
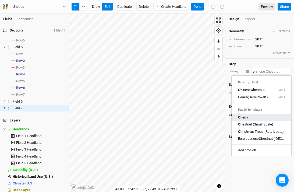
click at [252, 116] on div "Ch erry" at bounding box center [261, 117] width 47 height 5
type input "Cherry"
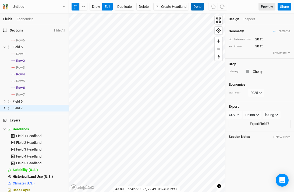
click at [201, 8] on button "Done" at bounding box center [197, 7] width 13 height 8
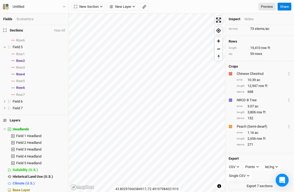
scroll to position [38, 0]
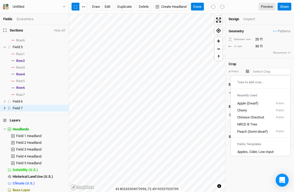
click at [261, 69] on input "text" at bounding box center [271, 71] width 40 height 6
type input "c"
type input "cherry"
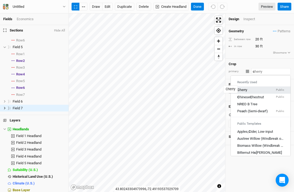
click at [245, 90] on div "C herry" at bounding box center [242, 90] width 10 height 5
type input "16"
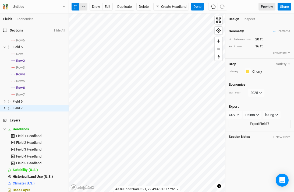
click at [83, 5] on button "button" at bounding box center [83, 7] width 8 height 8
click at [198, 9] on button "Done" at bounding box center [197, 7] width 13 height 8
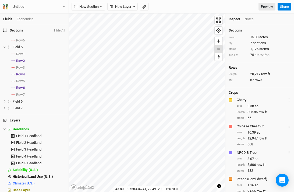
click at [219, 49] on span "Zoom out" at bounding box center [219, 49] width 8 height 8
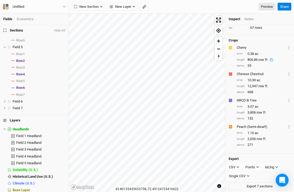
scroll to position [0, 0]
click at [219, 49] on span "Zoom out" at bounding box center [219, 49] width 8 height 8
click at [219, 39] on span "Zoom in" at bounding box center [219, 41] width 8 height 8
click at [218, 40] on span "Zoom in" at bounding box center [219, 41] width 8 height 8
click at [219, 51] on span "Zoom out" at bounding box center [219, 49] width 8 height 8
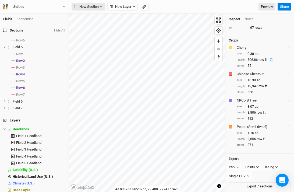
click at [77, 9] on span "New Section" at bounding box center [86, 6] width 25 height 5
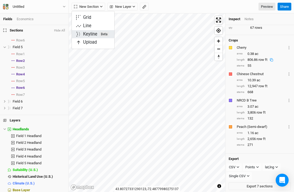
click at [90, 32] on div "Keyline Beta" at bounding box center [96, 34] width 26 height 6
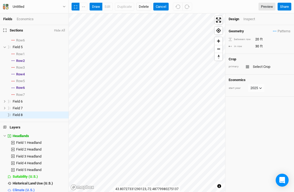
scroll to position [134, 0]
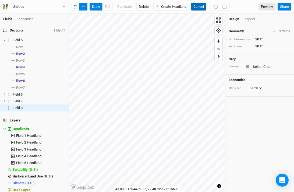
click at [197, 5] on button "Cancel" at bounding box center [198, 7] width 15 height 8
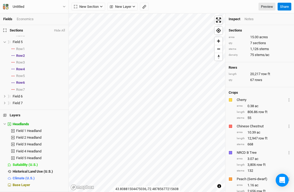
scroll to position [133, 0]
click at [81, 9] on span "New Section" at bounding box center [86, 6] width 25 height 5
click at [88, 30] on button "Keyline Beta" at bounding box center [93, 34] width 42 height 8
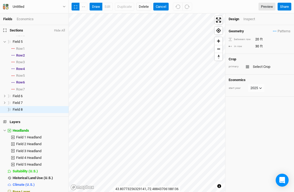
scroll to position [134, 0]
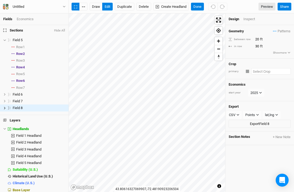
click at [256, 70] on input "text" at bounding box center [271, 71] width 40 height 6
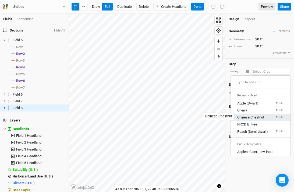
click at [246, 116] on div "Chinese Chestnut" at bounding box center [250, 117] width 27 height 5
type input "20"
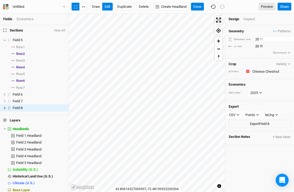
click at [257, 40] on input "20" at bounding box center [277, 39] width 47 height 6
type input "2"
type input "35"
click at [199, 5] on button "Done" at bounding box center [197, 7] width 13 height 8
click at [163, 7] on button "Create Headland" at bounding box center [170, 7] width 35 height 8
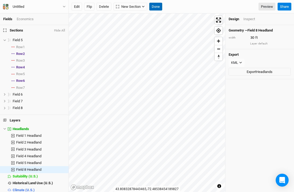
click at [153, 7] on button "Done" at bounding box center [155, 7] width 13 height 8
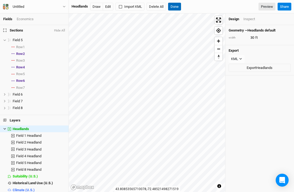
click at [179, 7] on button "Done" at bounding box center [174, 7] width 13 height 8
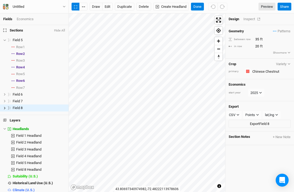
click at [248, 19] on div "Inspect" at bounding box center [252, 19] width 19 height 5
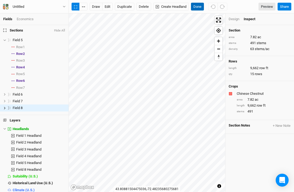
click at [197, 8] on button "Done" at bounding box center [197, 7] width 13 height 8
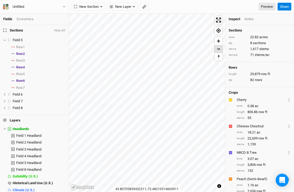
click at [219, 48] on span "Zoom out" at bounding box center [219, 49] width 8 height 8
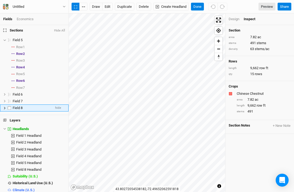
click at [16, 108] on span "Field 8" at bounding box center [18, 108] width 10 height 4
type input "NRCS contract for Spring 27"
click at [194, 5] on button "Done" at bounding box center [197, 7] width 13 height 8
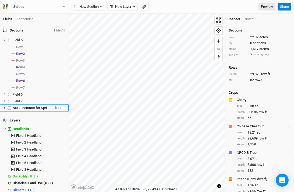
click at [24, 110] on span "NRCS contract for Spring 27" at bounding box center [34, 108] width 42 height 4
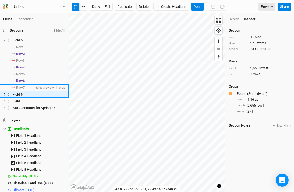
scroll to position [121, 0]
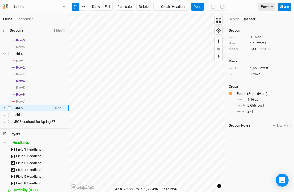
click at [18, 105] on li "Field 6 hide" at bounding box center [34, 108] width 69 height 7
click at [18, 108] on span "Field 6" at bounding box center [18, 108] width 10 height 4
type input "NRCS contract for Spring 27"
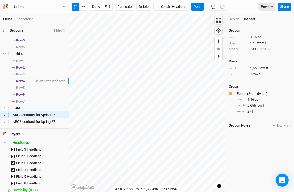
click at [54, 77] on span "select rows with crop" at bounding box center [49, 80] width 31 height 7
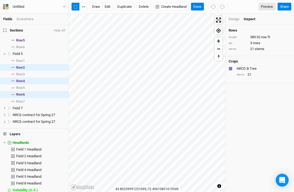
scroll to position [66, 0]
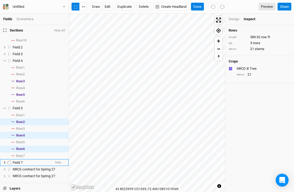
click at [18, 162] on span "Field 7" at bounding box center [18, 162] width 10 height 4
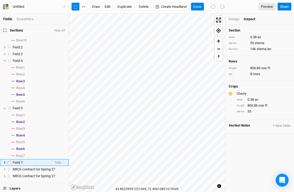
scroll to position [121, 0]
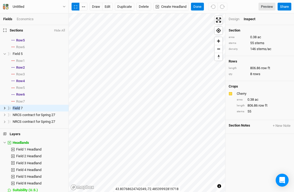
click at [230, 7] on div "draw edit Duplicate Delete Create Headland Done Preview" at bounding box center [174, 7] width 204 height 8
click at [16, 106] on li "Field 7 hide" at bounding box center [34, 108] width 69 height 7
click at [23, 108] on div "Field 7" at bounding box center [32, 108] width 38 height 4
click at [20, 108] on span "Field 7" at bounding box center [18, 108] width 10 height 4
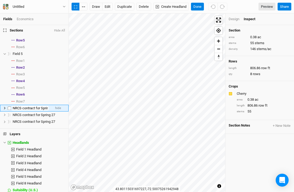
type input "NRCS contract for Spring 27"
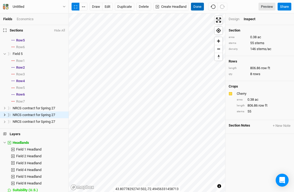
click at [200, 5] on button "Done" at bounding box center [197, 7] width 13 height 8
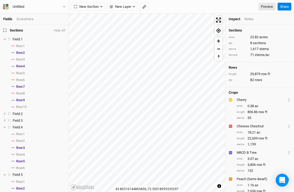
scroll to position [0, 0]
click at [16, 37] on span "Field 1" at bounding box center [18, 39] width 10 height 4
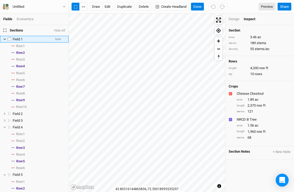
click at [18, 39] on span "Field 1" at bounding box center [18, 39] width 10 height 4
type input "CAGP Spring 26"
click at [54, 16] on div "Fields Economics" at bounding box center [34, 19] width 69 height 12
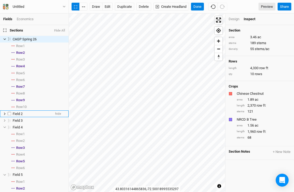
click at [20, 113] on span "Field 2" at bounding box center [18, 114] width 10 height 4
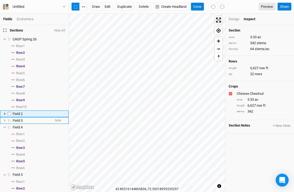
scroll to position [5, 0]
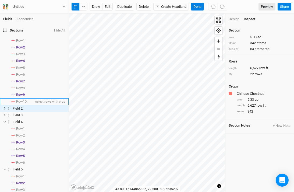
click at [17, 104] on li "Row 10 select rows with crop" at bounding box center [34, 101] width 69 height 7
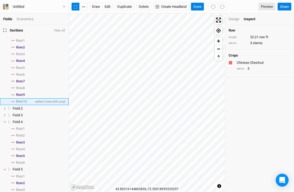
scroll to position [0, 0]
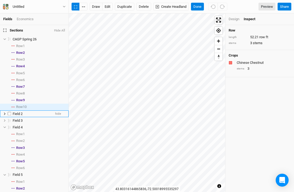
click at [18, 112] on span "Field 2" at bounding box center [18, 114] width 10 height 4
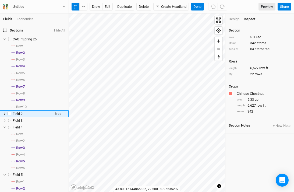
scroll to position [5, 0]
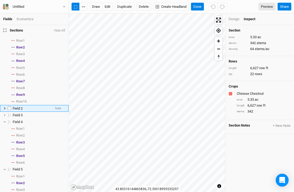
click at [18, 106] on span "Field 2" at bounding box center [18, 108] width 10 height 4
type input "CAGP Spring 26"
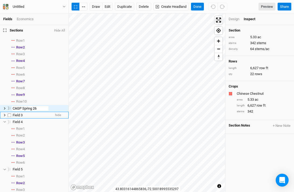
click at [24, 115] on div "Field 3" at bounding box center [32, 115] width 38 height 4
click at [24, 120] on div "Field 4" at bounding box center [39, 122] width 53 height 4
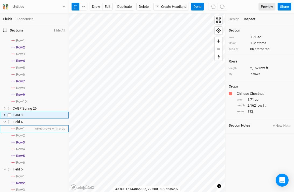
scroll to position [19, 0]
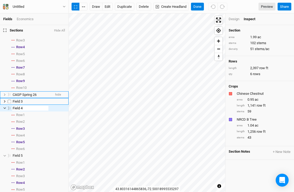
click at [23, 102] on div "Field 3" at bounding box center [39, 101] width 53 height 4
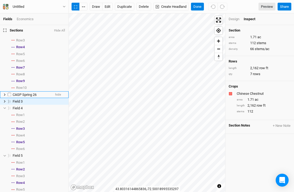
click at [23, 97] on span "CAGP Spring 26" at bounding box center [25, 95] width 24 height 4
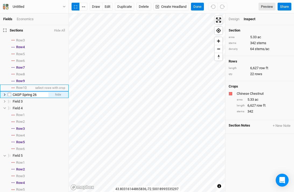
scroll to position [5, 0]
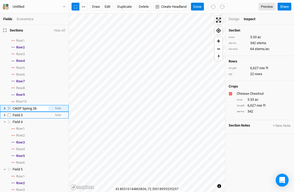
click at [25, 116] on div "Field 3" at bounding box center [32, 115] width 38 height 4
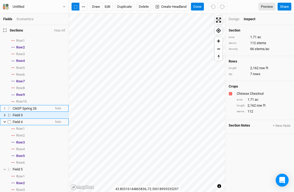
scroll to position [12, 0]
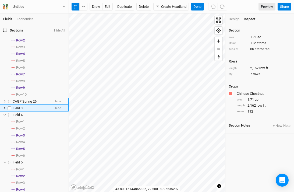
click at [21, 107] on span "Field 3" at bounding box center [18, 108] width 10 height 4
click at [23, 107] on div "Field 3" at bounding box center [32, 108] width 38 height 4
type input "CAGP Spring 26"
click at [27, 117] on li "Field 4 hide" at bounding box center [34, 114] width 69 height 7
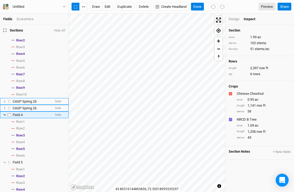
scroll to position [19, 0]
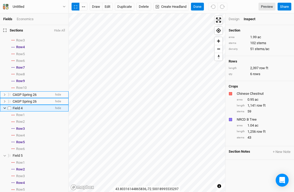
click at [21, 107] on span "Field 4" at bounding box center [18, 108] width 10 height 4
type input "NRCD Fall 25"
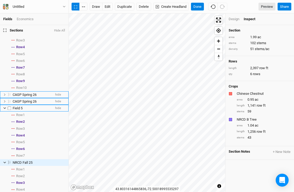
click at [18, 108] on span "Field 5" at bounding box center [18, 108] width 10 height 4
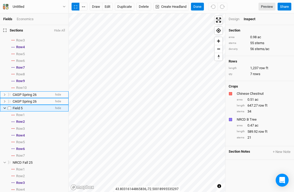
click at [18, 108] on span "Field 5" at bounding box center [18, 108] width 10 height 4
type input "NRCD Fall 25"
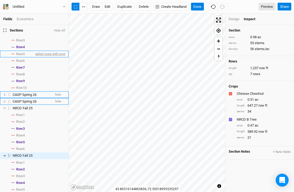
click at [60, 54] on span "select rows with crop" at bounding box center [49, 54] width 31 height 7
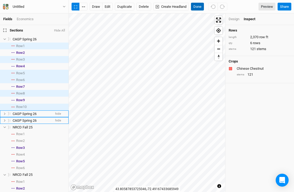
click at [198, 5] on button "Done" at bounding box center [197, 7] width 13 height 8
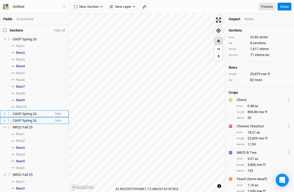
click at [219, 42] on span "Zoom in" at bounding box center [219, 41] width 8 height 8
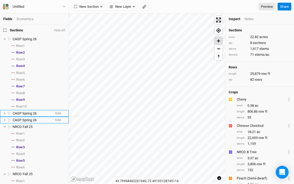
click at [219, 41] on span "Zoom in" at bounding box center [219, 41] width 8 height 8
click at [219, 51] on span "Zoom out" at bounding box center [219, 49] width 8 height 8
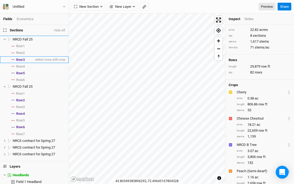
scroll to position [89, 0]
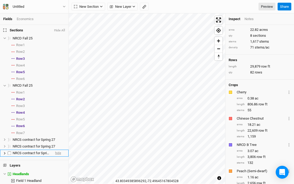
click at [57, 152] on span "hide" at bounding box center [58, 153] width 6 height 7
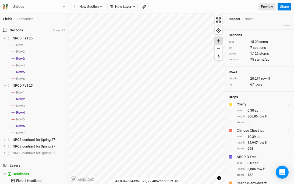
click at [219, 40] on span "Zoom in" at bounding box center [219, 41] width 8 height 8
click at [217, 49] on span "Zoom out" at bounding box center [219, 49] width 8 height 8
click at [219, 39] on span "Zoom in" at bounding box center [219, 41] width 8 height 8
click at [240, 130] on div "Chinese Chestnut" at bounding box center [261, 131] width 49 height 5
click at [231, 131] on div "button" at bounding box center [230, 130] width 3 height 3
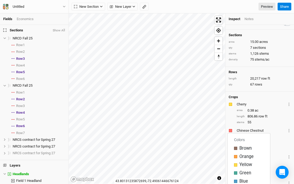
click at [273, 105] on div "Cherry" at bounding box center [261, 104] width 49 height 5
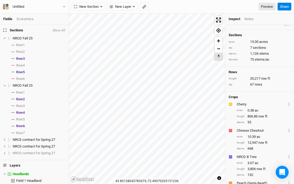
click at [217, 53] on button "Reset bearing to north" at bounding box center [219, 57] width 8 height 8
click at [220, 48] on span "Zoom out" at bounding box center [219, 49] width 8 height 8
click at [219, 42] on span "Zoom in" at bounding box center [219, 41] width 8 height 8
click at [99, 8] on button "New Section" at bounding box center [89, 7] width 34 height 8
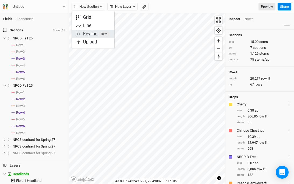
click at [88, 34] on div "Keyline Beta" at bounding box center [96, 34] width 26 height 6
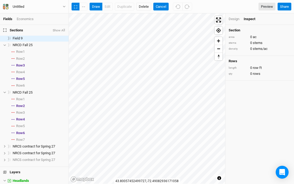
scroll to position [23, 0]
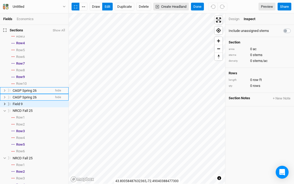
click at [165, 7] on button "Create Headland" at bounding box center [170, 7] width 35 height 8
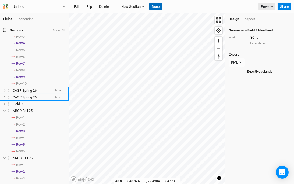
click at [156, 5] on button "Done" at bounding box center [155, 7] width 13 height 8
click at [158, 5] on button "Done" at bounding box center [155, 7] width 13 height 8
click at [156, 9] on button "Done" at bounding box center [155, 7] width 13 height 8
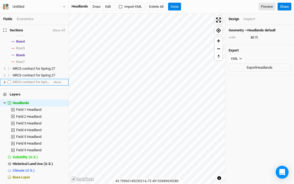
scroll to position [167, 0]
click at [58, 81] on span "show" at bounding box center [58, 82] width 8 height 7
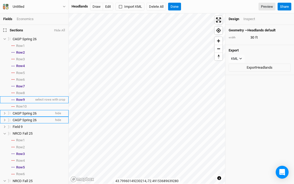
scroll to position [0, 0]
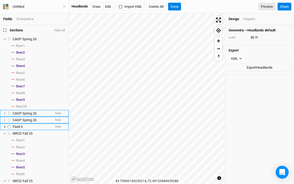
click at [18, 126] on span "Field 9" at bounding box center [18, 127] width 10 height 4
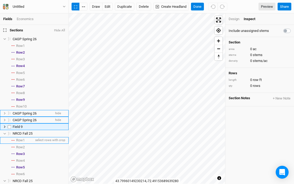
scroll to position [23, 0]
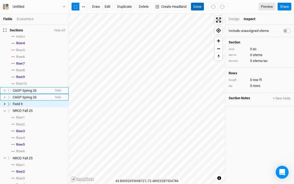
click at [200, 6] on button "Done" at bounding box center [197, 7] width 13 height 8
click at [233, 19] on div "Design" at bounding box center [234, 19] width 11 height 5
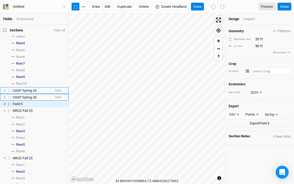
click at [260, 70] on input "text" at bounding box center [271, 71] width 40 height 6
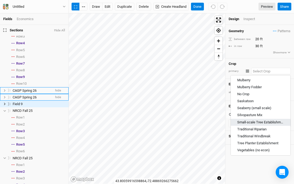
scroll to position [265, 0]
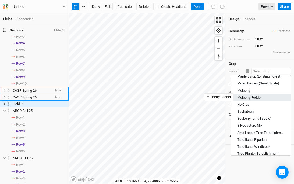
click at [247, 97] on div "Mulberry Fodder" at bounding box center [249, 97] width 24 height 5
type input "Mulberry Fodder"
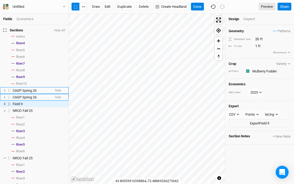
type input "1"
click at [257, 45] on input "1" at bounding box center [277, 46] width 47 height 6
type input "2"
type input "13"
click at [257, 40] on input "20" at bounding box center [277, 39] width 47 height 6
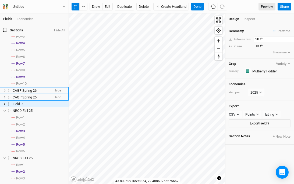
click at [257, 40] on input "20" at bounding box center [277, 39] width 47 height 6
type input "30"
click at [201, 7] on button "Done" at bounding box center [197, 7] width 13 height 8
click at [76, 7] on icon "button" at bounding box center [75, 6] width 3 height 3
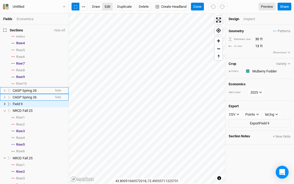
click at [106, 5] on button "edit" at bounding box center [107, 7] width 10 height 8
click at [197, 7] on button "Done" at bounding box center [197, 7] width 13 height 8
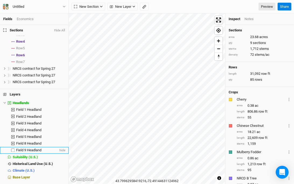
scroll to position [0, 0]
click at [29, 151] on span "Field 9 Headland" at bounding box center [28, 150] width 25 height 4
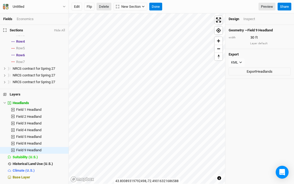
click at [105, 4] on button "Delete" at bounding box center [104, 7] width 15 height 8
click at [178, 9] on button "Confirm" at bounding box center [173, 7] width 17 height 8
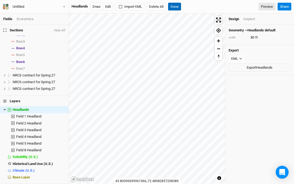
click at [177, 7] on button "Done" at bounding box center [174, 7] width 13 height 8
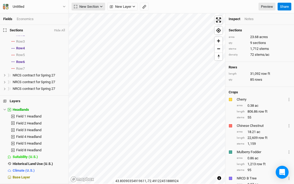
click at [86, 9] on span "New Section" at bounding box center [86, 6] width 25 height 5
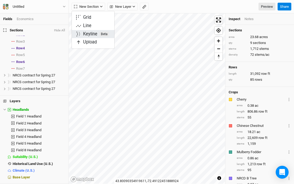
click at [86, 33] on div "Keyline Beta" at bounding box center [96, 34] width 26 height 6
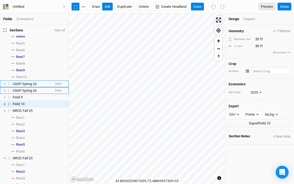
click at [260, 71] on input "text" at bounding box center [271, 71] width 40 height 6
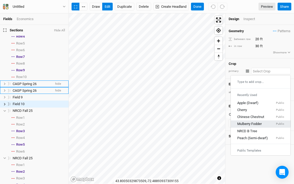
click at [254, 121] on link "Mulberry Fodder Public" at bounding box center [261, 124] width 60 height 7
type input "1"
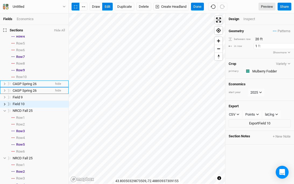
click at [256, 45] on input "1" at bounding box center [277, 46] width 47 height 6
type input "13"
click at [257, 40] on input "20" at bounding box center [277, 39] width 47 height 6
type input "2"
type input "30"
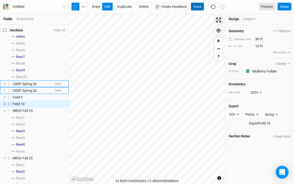
click at [200, 9] on button "Done" at bounding box center [197, 7] width 13 height 8
click at [108, 7] on button "edit" at bounding box center [107, 7] width 10 height 8
click at [84, 6] on icon "button" at bounding box center [83, 6] width 3 height 1
click at [194, 6] on button "Done" at bounding box center [197, 7] width 13 height 8
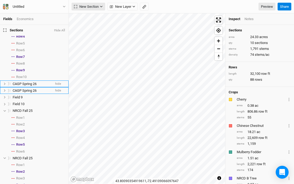
click at [91, 7] on span "New Section" at bounding box center [86, 6] width 25 height 5
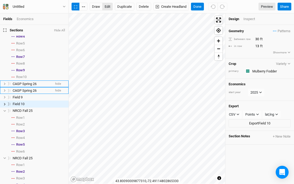
click at [106, 7] on button "edit" at bounding box center [107, 7] width 10 height 8
click at [199, 3] on button "Done" at bounding box center [197, 7] width 13 height 8
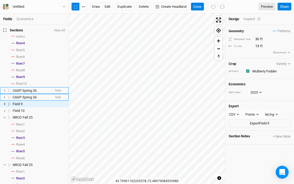
click at [254, 20] on div "Inspect" at bounding box center [252, 19] width 19 height 5
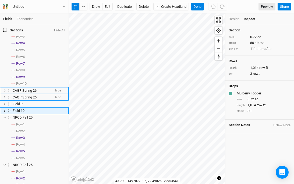
scroll to position [30, 0]
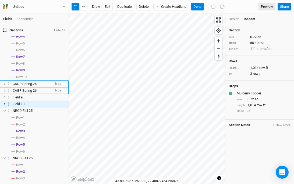
click at [196, 7] on button "Done" at bounding box center [197, 7] width 13 height 8
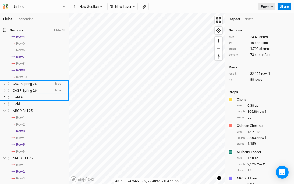
scroll to position [23, 0]
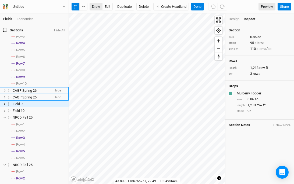
click at [99, 8] on button "draw" at bounding box center [96, 7] width 13 height 8
click at [97, 4] on button "draw" at bounding box center [96, 7] width 13 height 8
click at [200, 6] on button "Cancel" at bounding box center [198, 7] width 15 height 8
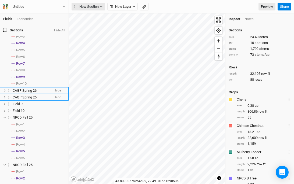
click at [100, 6] on icon "button" at bounding box center [101, 7] width 2 height 2
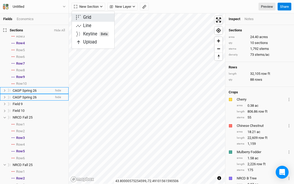
click at [98, 16] on button "Grid" at bounding box center [93, 17] width 42 height 8
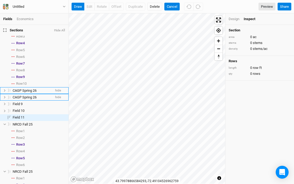
scroll to position [36, 0]
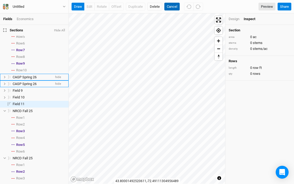
click at [168, 6] on button "Cancel" at bounding box center [171, 7] width 15 height 8
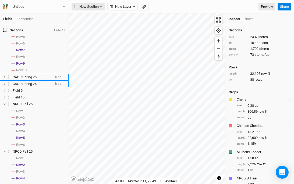
click at [104, 8] on button "New Section" at bounding box center [89, 7] width 34 height 8
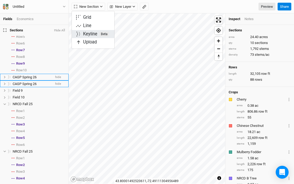
click at [99, 34] on div "Keyline Beta" at bounding box center [96, 34] width 26 height 6
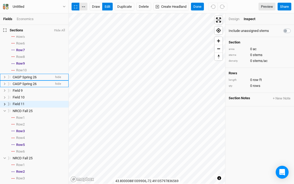
click at [83, 6] on icon "button" at bounding box center [83, 6] width 3 height 1
click at [85, 10] on button "button" at bounding box center [83, 7] width 8 height 8
click at [82, 6] on icon "button" at bounding box center [83, 6] width 3 height 1
click at [213, 8] on icon "button" at bounding box center [213, 6] width 5 height 5
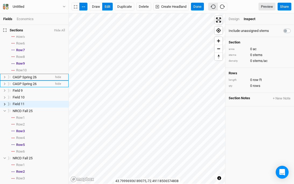
click at [213, 8] on icon "button" at bounding box center [213, 6] width 5 height 5
click at [194, 8] on button "Done" at bounding box center [197, 7] width 13 height 8
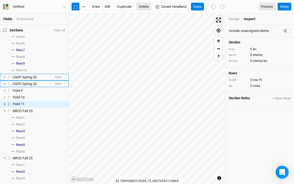
click at [142, 5] on button "Delete" at bounding box center [143, 7] width 15 height 8
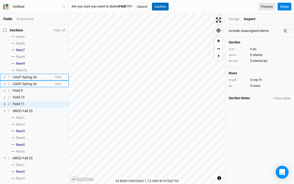
click at [167, 6] on button "Confirm" at bounding box center [160, 7] width 17 height 8
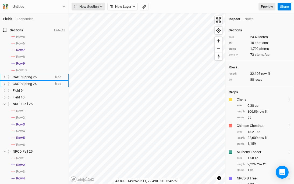
click at [92, 8] on span "New Section" at bounding box center [86, 6] width 25 height 5
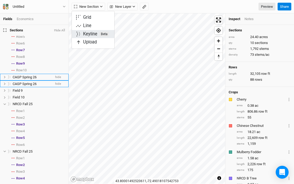
click at [96, 33] on div "Keyline Beta" at bounding box center [96, 34] width 26 height 6
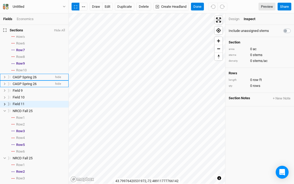
click at [234, 20] on div "Design" at bounding box center [234, 19] width 11 height 5
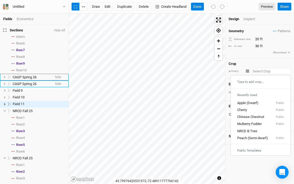
click at [253, 69] on input "text" at bounding box center [271, 71] width 40 height 6
click at [249, 122] on div "Mulberry Fodder" at bounding box center [249, 124] width 24 height 5
type input "1"
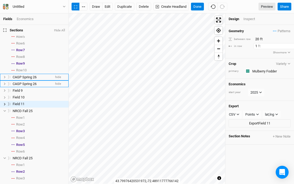
click at [255, 46] on input "1" at bounding box center [277, 46] width 47 height 6
click at [258, 38] on input "20" at bounding box center [277, 39] width 47 height 6
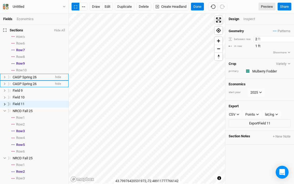
type input "20"
type input "13"
click at [257, 39] on input "20" at bounding box center [277, 39] width 47 height 6
type input "30"
click at [106, 6] on button "edit" at bounding box center [107, 7] width 10 height 8
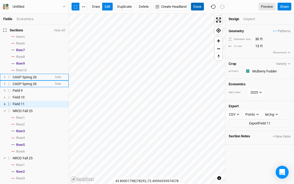
click at [194, 6] on button "Done" at bounding box center [197, 7] width 13 height 8
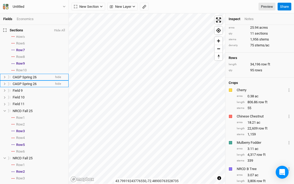
scroll to position [11, 0]
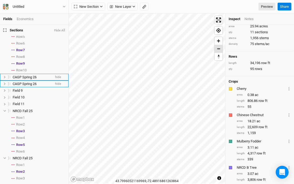
click at [215, 49] on span "Zoom out" at bounding box center [219, 49] width 8 height 8
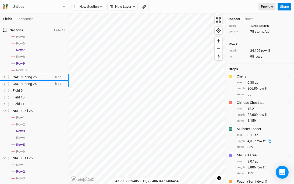
scroll to position [24, 0]
click at [290, 154] on button "Layer 1" at bounding box center [288, 155] width 3 height 6
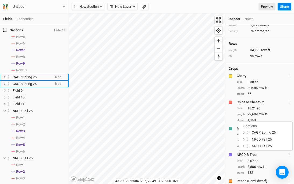
click at [290, 155] on button "Layer 1" at bounding box center [288, 155] width 3 height 6
click at [230, 154] on div "button" at bounding box center [230, 155] width 3 height 3
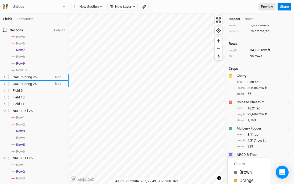
click at [230, 154] on div "button" at bounding box center [230, 155] width 3 height 3
click at [246, 154] on div "NRCD B Tree" at bounding box center [261, 155] width 49 height 5
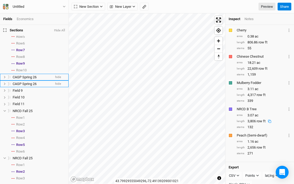
scroll to position [72, 0]
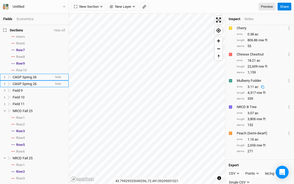
click at [247, 105] on div "NRCD B Tree" at bounding box center [261, 107] width 49 height 5
click at [289, 104] on button "Layer 1" at bounding box center [288, 107] width 3 height 6
click at [274, 120] on span "CAGP Spring 26" at bounding box center [264, 121] width 24 height 4
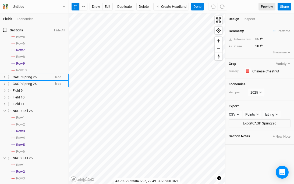
scroll to position [0, 0]
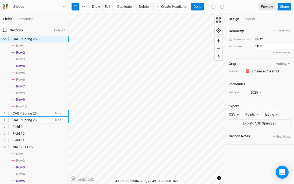
click at [257, 45] on input "20" at bounding box center [277, 46] width 47 height 6
click at [215, 8] on icon "button" at bounding box center [213, 6] width 5 height 5
type input "20"
click at [198, 7] on button "Done" at bounding box center [197, 7] width 13 height 8
